Goal: Transaction & Acquisition: Purchase product/service

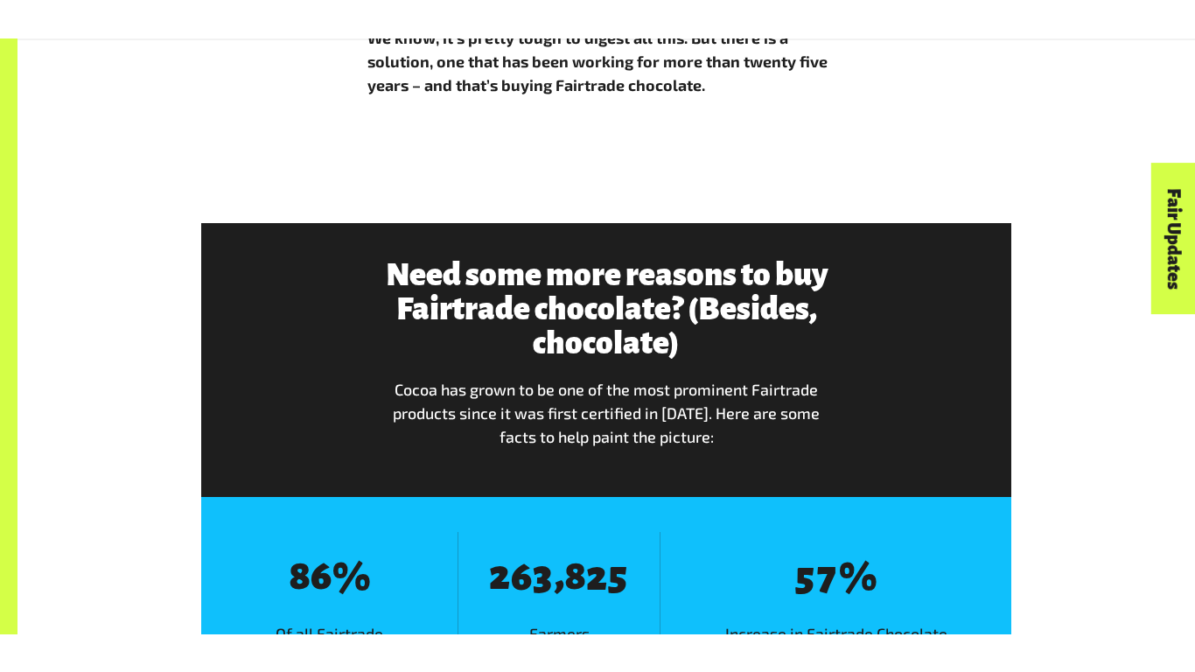
scroll to position [1916, 0]
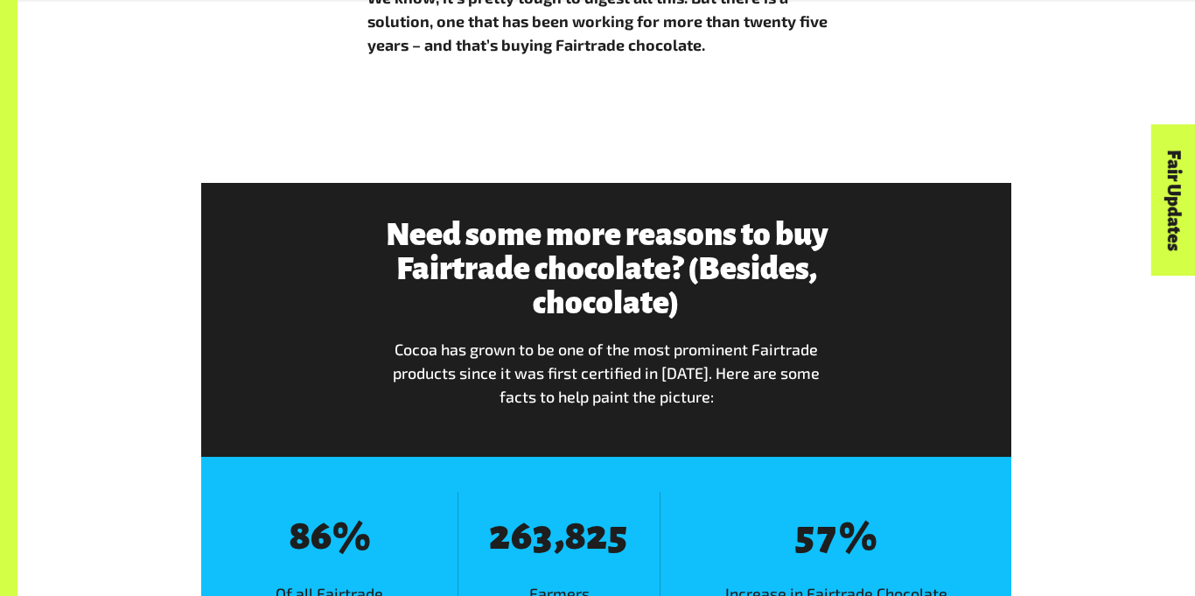
click at [743, 297] on div "Need some more reasons to buy Fairtrade chocolate? (Besides, chocolate) Cocoa h…" at bounding box center [606, 320] width 485 height 205
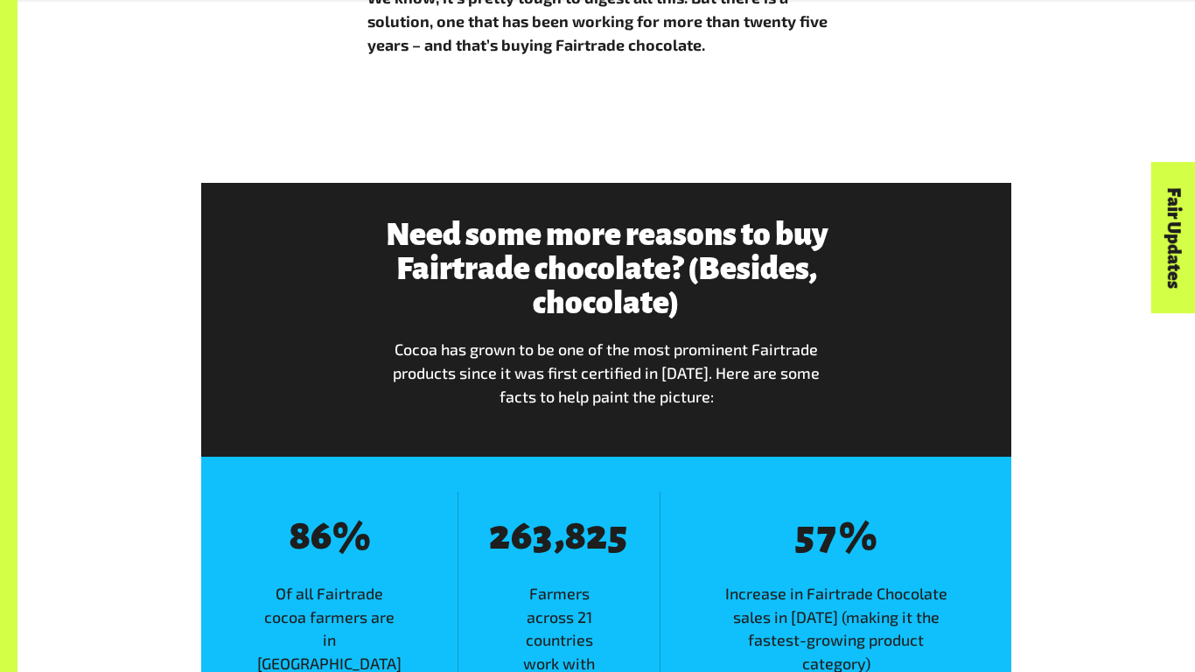
click at [910, 333] on div "Need some more reasons to buy Fairtrade chocolate? (Besides, chocolate) Cocoa h…" at bounding box center [606, 320] width 831 height 205
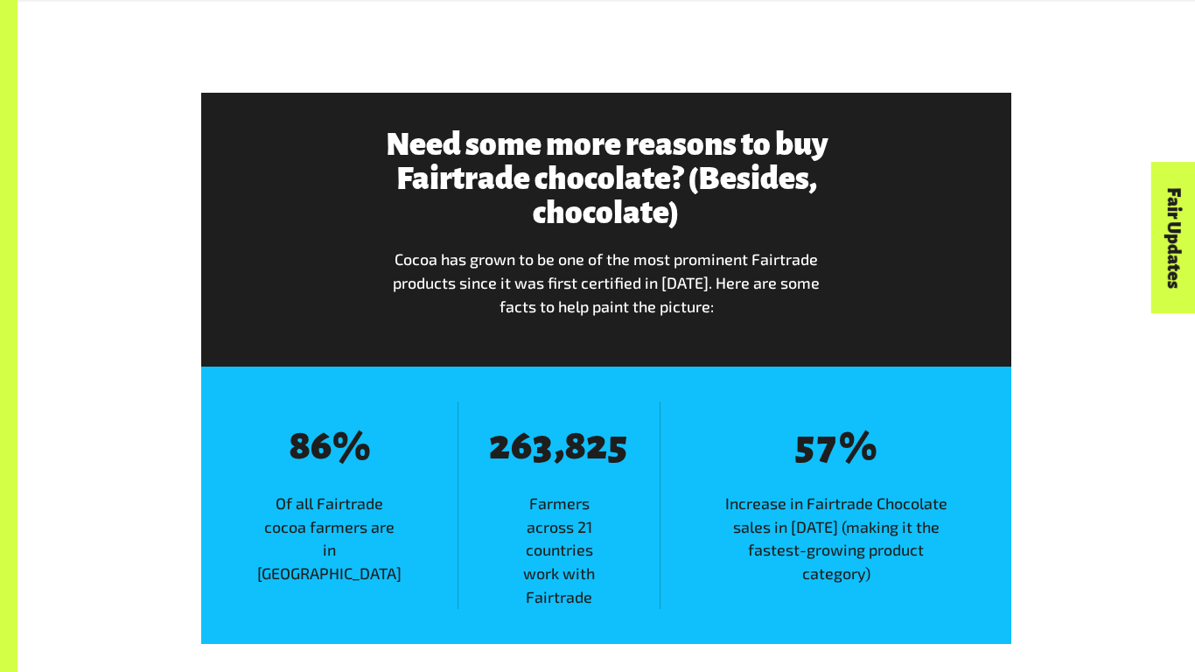
scroll to position [2007, 0]
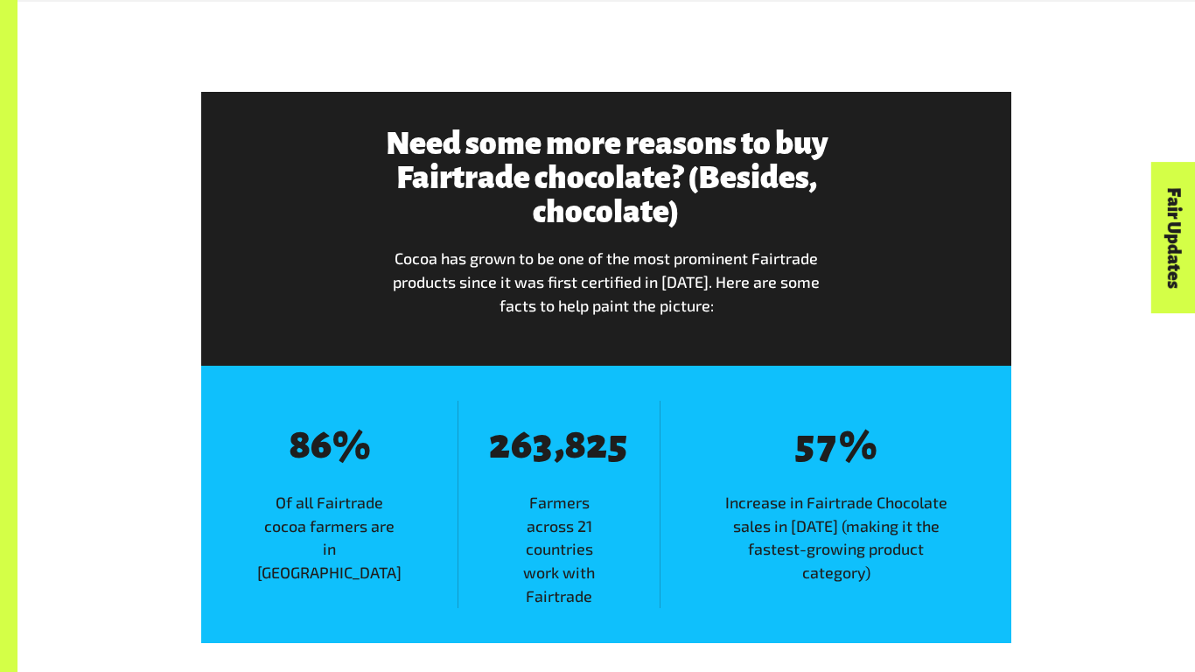
click at [969, 370] on div "8 8 8 6 % Of all Fairtrade cocoa farmers are in West Africa 8 2 8 6 8 3 , 8 8 8…" at bounding box center [606, 504] width 810 height 276
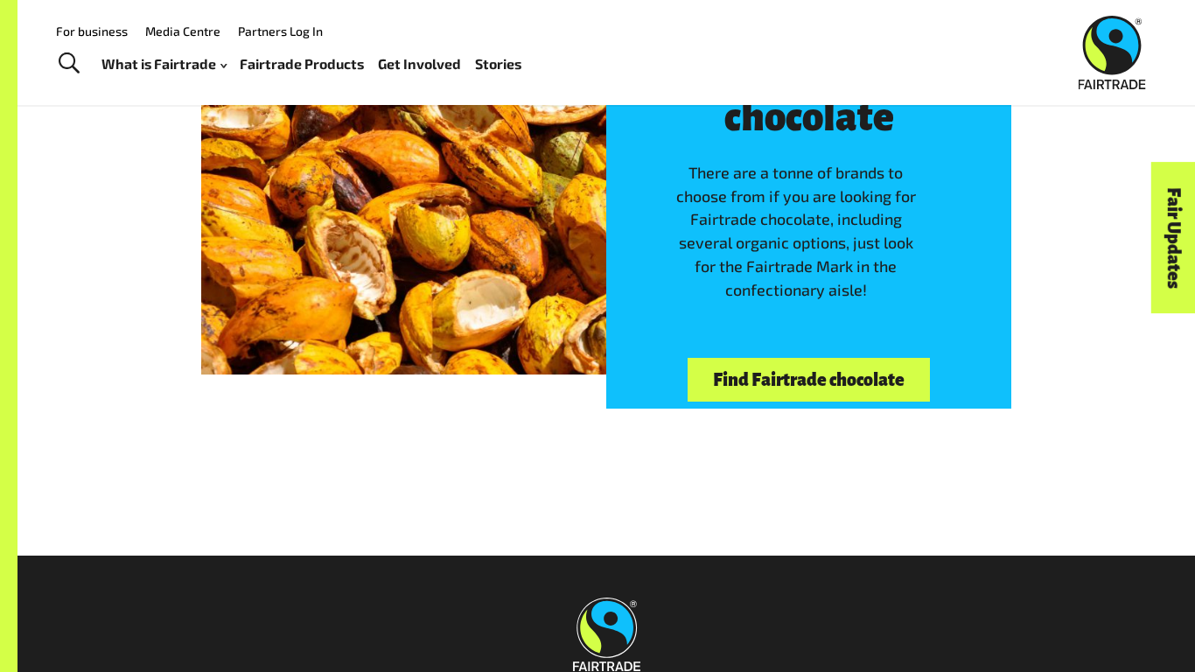
scroll to position [3762, 0]
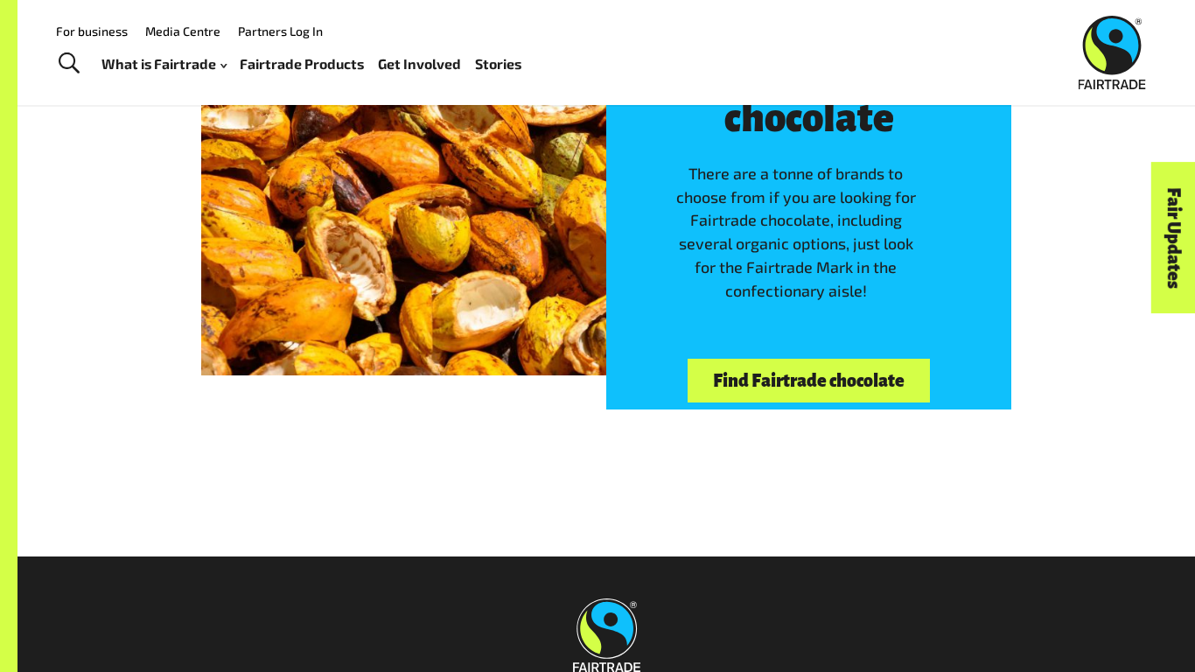
click at [909, 359] on link "Find Fairtrade chocolate" at bounding box center [808, 381] width 241 height 45
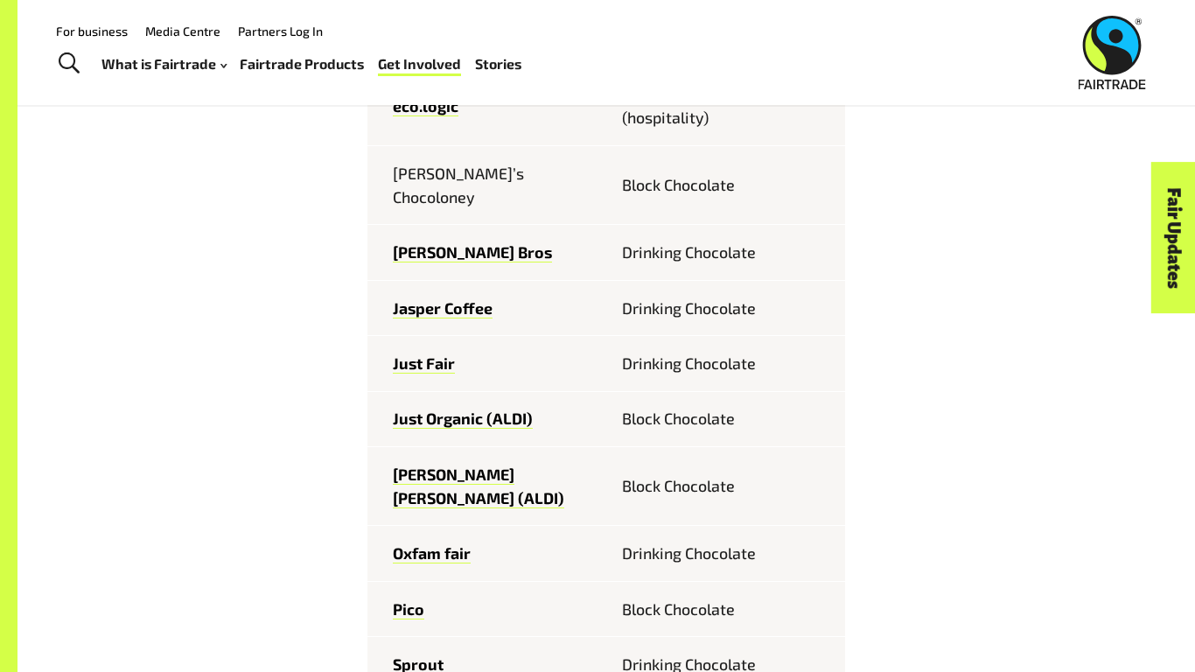
scroll to position [1025, 0]
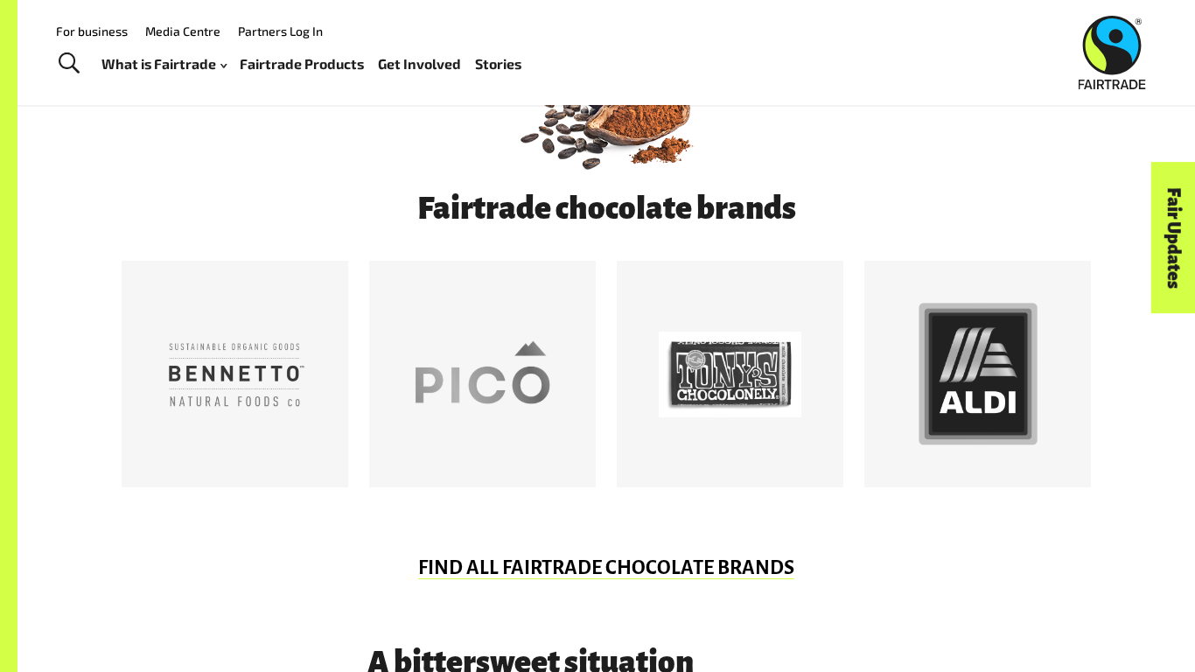
scroll to position [764, 0]
